Goal: Understand process/instructions: Learn how to perform a task or action

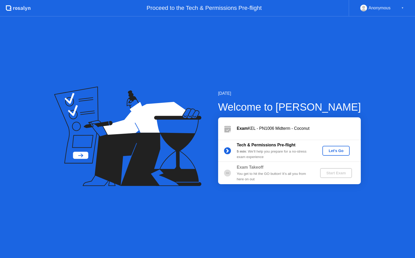
click at [339, 149] on div "Let's Go" at bounding box center [335, 151] width 23 height 4
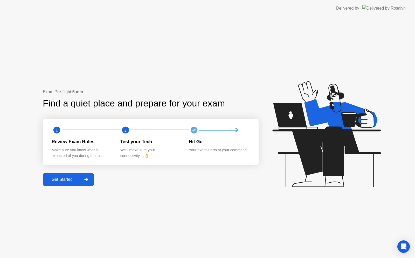
click at [88, 179] on icon at bounding box center [86, 179] width 4 height 3
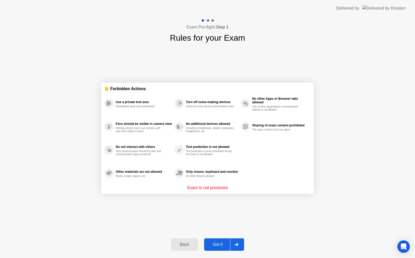
click at [238, 247] on div at bounding box center [236, 245] width 12 height 12
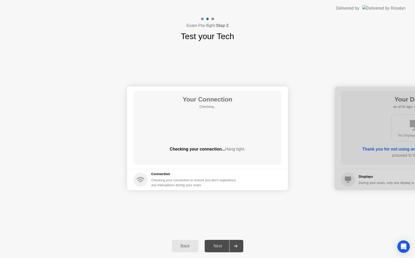
click at [238, 247] on div at bounding box center [235, 246] width 12 height 12
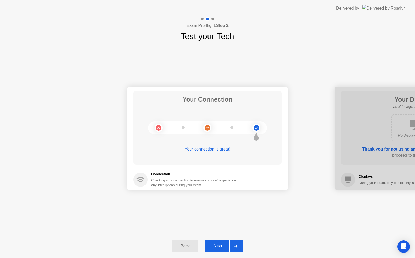
click at [238, 247] on div at bounding box center [235, 246] width 12 height 12
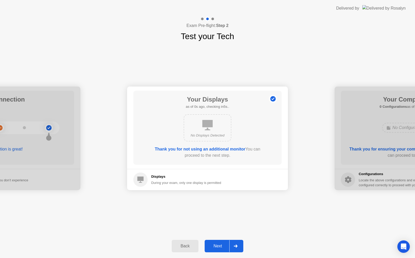
click at [238, 247] on div at bounding box center [235, 246] width 12 height 12
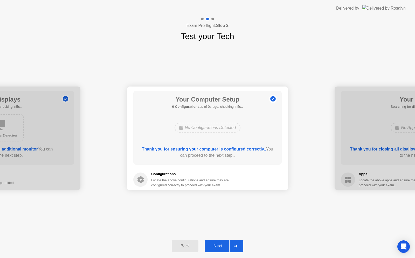
click at [238, 247] on div at bounding box center [235, 246] width 12 height 12
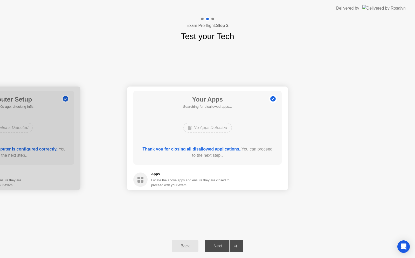
click at [238, 247] on div at bounding box center [235, 246] width 12 height 12
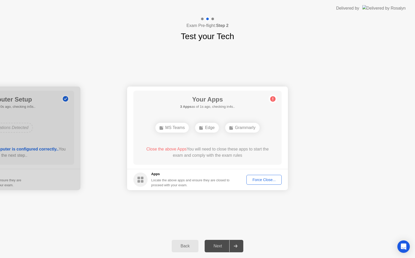
click at [260, 181] on div "Force Close..." at bounding box center [264, 180] width 32 height 4
click at [184, 245] on div "Back" at bounding box center [185, 246] width 24 height 5
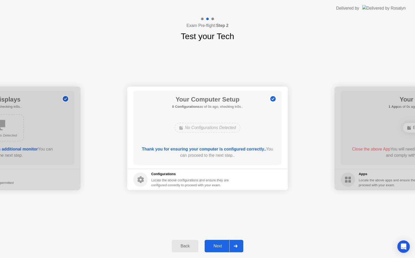
click at [232, 243] on div at bounding box center [235, 246] width 12 height 12
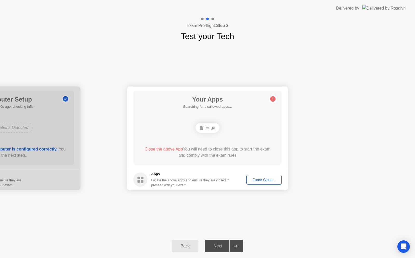
click at [187, 247] on div "Back" at bounding box center [185, 246] width 24 height 5
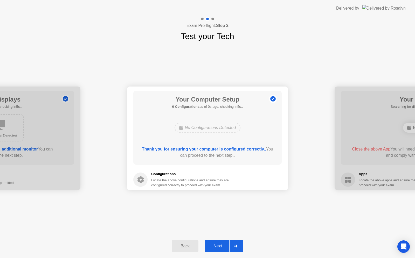
click at [217, 247] on div "Next" at bounding box center [217, 246] width 23 height 5
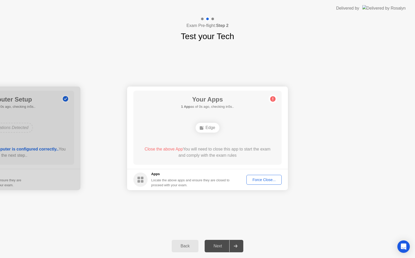
click at [186, 245] on div "Back" at bounding box center [185, 246] width 24 height 5
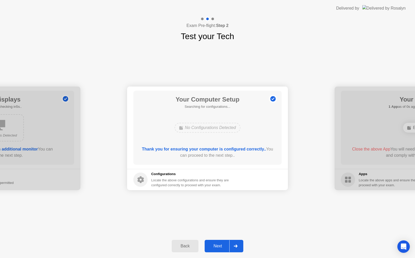
click at [235, 245] on icon at bounding box center [236, 246] width 4 height 3
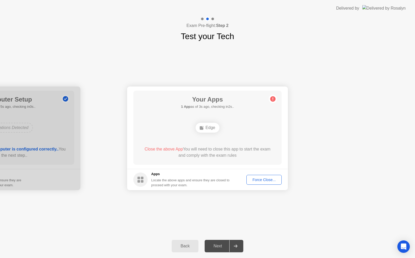
click at [206, 128] on div "Edge" at bounding box center [207, 128] width 24 height 10
click at [258, 185] on button "Force Close..." at bounding box center [263, 180] width 35 height 10
click at [269, 179] on div "Force Close..." at bounding box center [264, 180] width 32 height 4
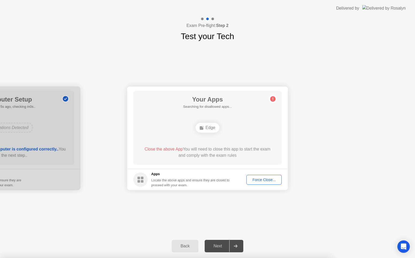
click at [189, 244] on div "Back" at bounding box center [185, 246] width 24 height 5
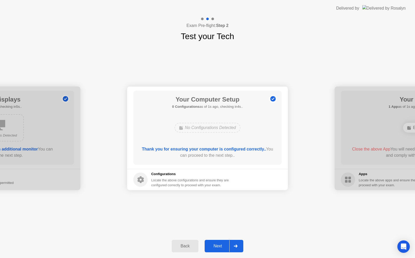
click at [218, 246] on div "Next" at bounding box center [217, 246] width 23 height 5
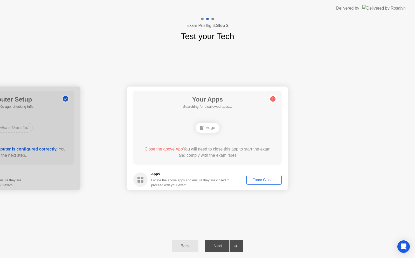
click at [272, 100] on circle at bounding box center [272, 98] width 5 height 5
click at [184, 245] on div "Back" at bounding box center [185, 246] width 24 height 5
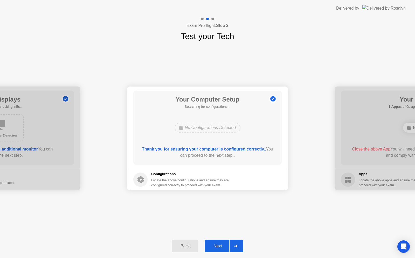
click at [184, 245] on div "Back" at bounding box center [185, 246] width 24 height 5
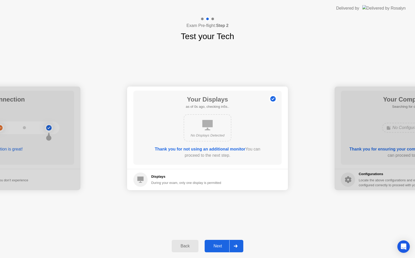
click at [184, 245] on div "Back" at bounding box center [185, 246] width 24 height 5
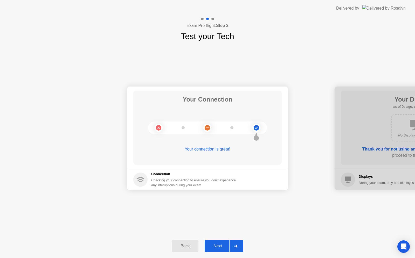
click at [184, 245] on div "Back" at bounding box center [185, 246] width 24 height 5
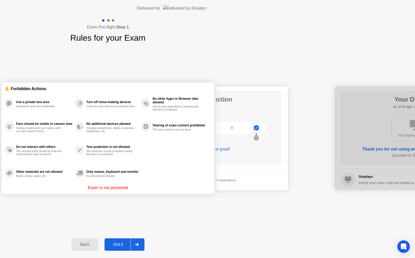
click at [96, 245] on div "Back" at bounding box center [85, 244] width 24 height 5
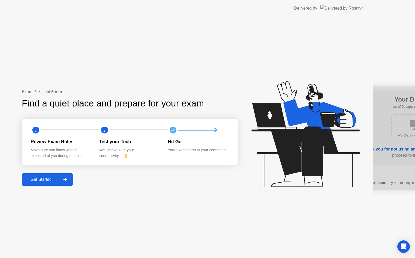
click at [184, 245] on div "Exam Pre-flight: 5 min Find a quiet place and prepare for your exam 1 2 Review …" at bounding box center [186, 138] width 373 height 242
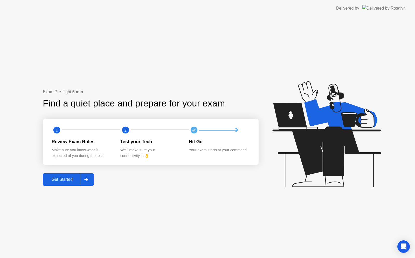
click at [58, 180] on div "Get Started" at bounding box center [62, 179] width 36 height 5
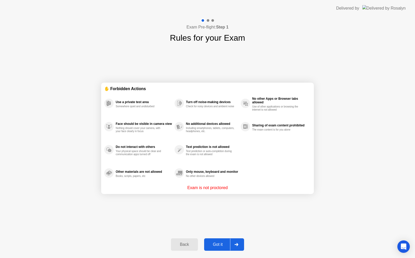
click at [238, 242] on div at bounding box center [236, 245] width 12 height 12
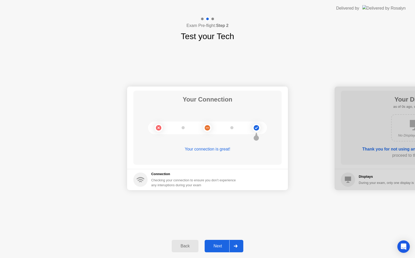
click at [239, 248] on div at bounding box center [235, 246] width 12 height 12
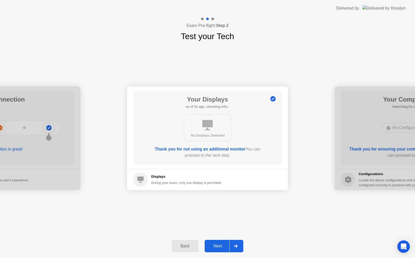
click at [239, 248] on div at bounding box center [235, 246] width 12 height 12
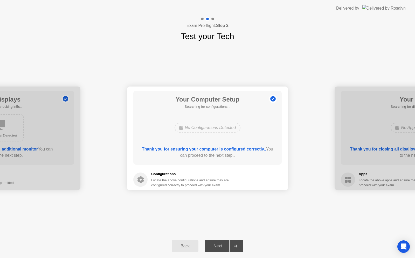
click at [239, 248] on div at bounding box center [235, 246] width 12 height 12
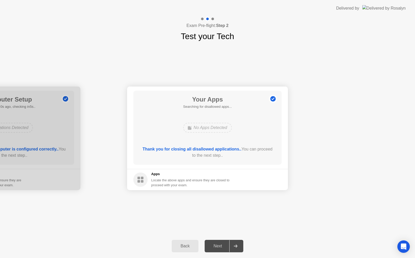
click at [239, 248] on div at bounding box center [235, 246] width 12 height 12
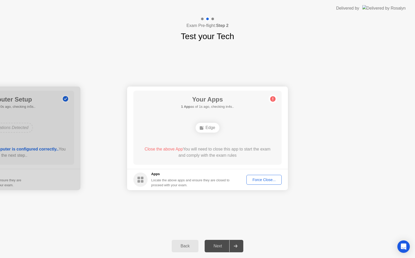
click at [235, 247] on icon at bounding box center [236, 246] width 4 height 3
click at [274, 96] on icon at bounding box center [273, 99] width 8 height 8
click at [138, 178] on rect at bounding box center [138, 178] width 3 height 3
click at [265, 180] on div "Force Close..." at bounding box center [264, 180] width 32 height 4
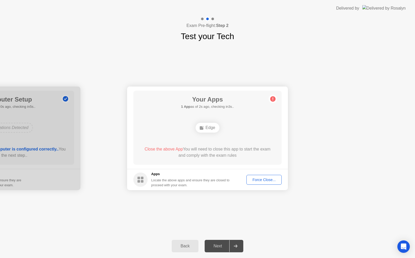
click at [208, 128] on div "Edge" at bounding box center [207, 128] width 24 height 10
click at [189, 242] on button "Back" at bounding box center [185, 246] width 27 height 12
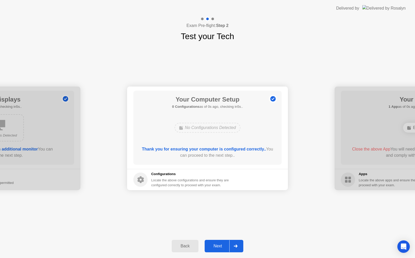
click at [213, 248] on div "Next" at bounding box center [217, 246] width 23 height 5
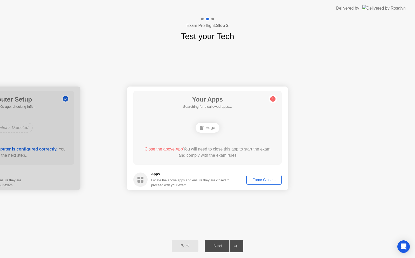
click at [181, 153] on div "Close the above App You will need to close this app to start the exam and compl…" at bounding box center [208, 152] width 134 height 12
click at [185, 249] on button "Back" at bounding box center [185, 246] width 27 height 12
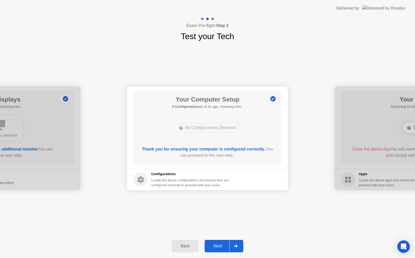
click at [206, 165] on div "Your Computer Setup 0 Configurations as of 0s ago, checking in5s.. No Configura…" at bounding box center [207, 128] width 148 height 74
click at [218, 250] on button "Next" at bounding box center [224, 246] width 39 height 12
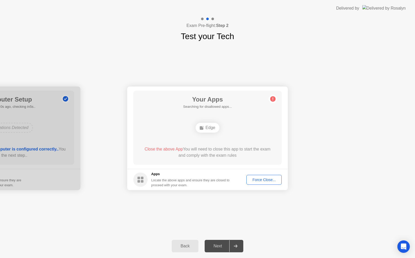
click at [212, 129] on div "Edge" at bounding box center [207, 128] width 24 height 10
